Goal: Task Accomplishment & Management: Complete application form

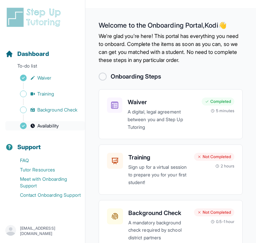
click at [50, 126] on span "Availability" at bounding box center [47, 126] width 21 height 7
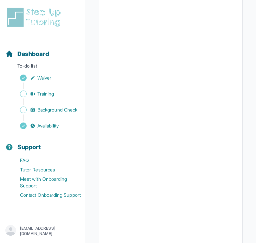
scroll to position [132, 0]
click at [240, 140] on div at bounding box center [171, 102] width 144 height 290
